Goal: Share content

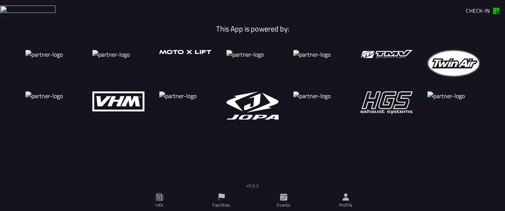
click at [216, 196] on span "Facilities" at bounding box center [221, 200] width 53 height 21
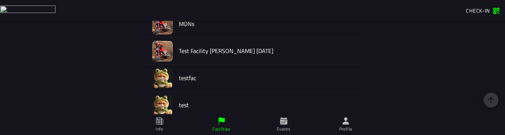
scroll to position [248, 0]
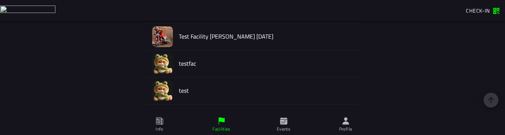
click at [156, 81] on ion-label "Info" at bounding box center [159, 128] width 7 height 7
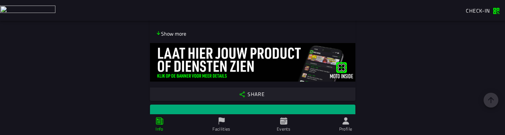
scroll to position [551, 0]
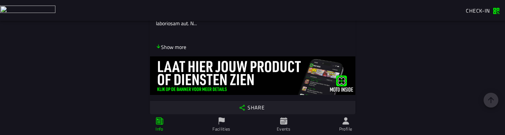
click at [0, 0] on slot "Share" at bounding box center [0, 0] width 0 height 0
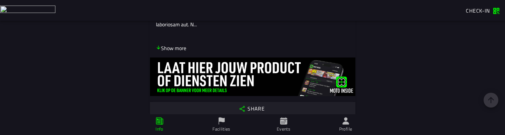
scroll to position [548, 0]
